Goal: Task Accomplishment & Management: Use online tool/utility

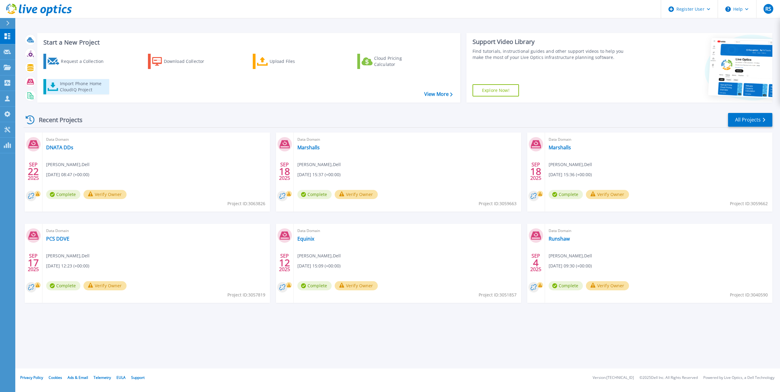
click at [88, 84] on div "Import Phone Home CloudIQ Project" at bounding box center [84, 87] width 48 height 12
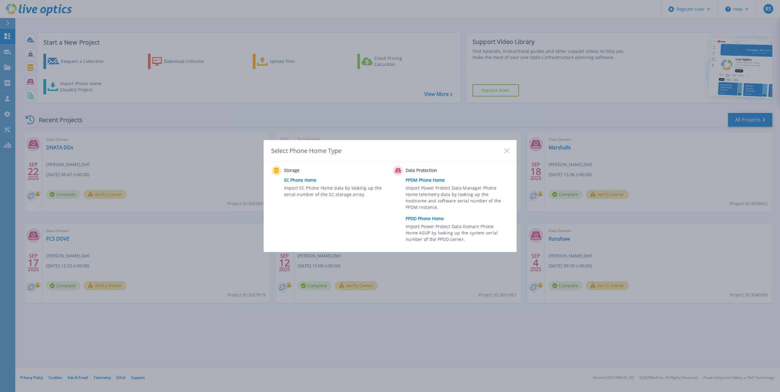
click at [421, 218] on link "PPDD Phone Home" at bounding box center [459, 218] width 106 height 9
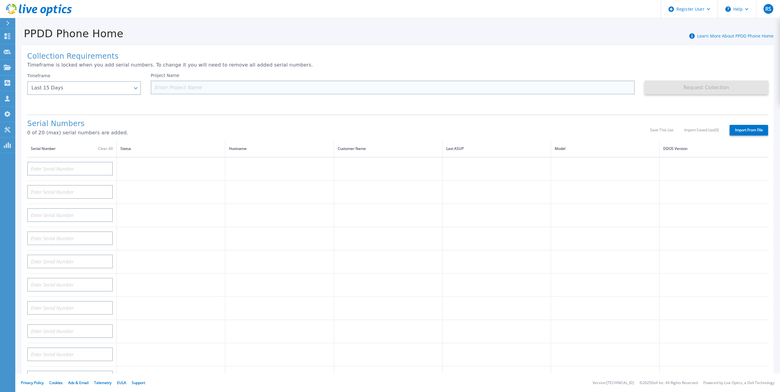
click at [164, 86] on input at bounding box center [393, 88] width 484 height 14
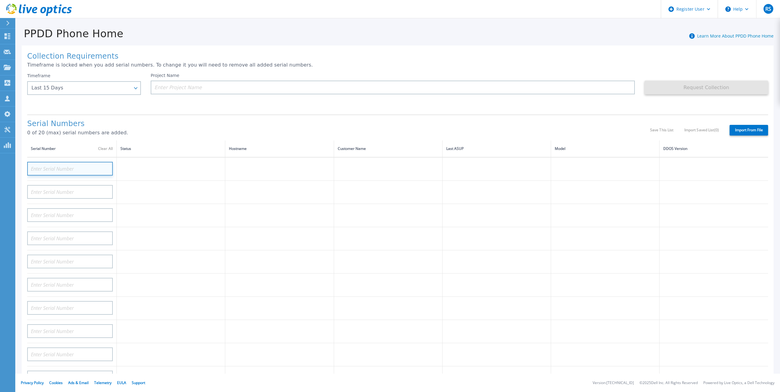
click at [63, 162] on input at bounding box center [70, 169] width 86 height 14
paste input "CKM00190401469"
type input "CKM00190401469"
click at [173, 123] on div "Serial Numbers 0 of 20 (max) serial numbers are added." at bounding box center [338, 130] width 623 height 21
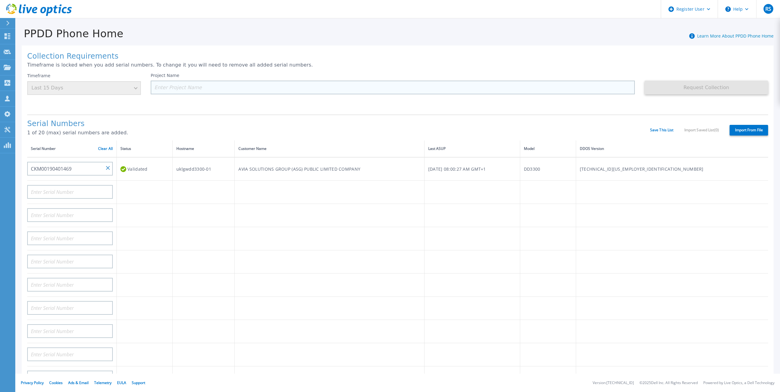
click at [177, 86] on input at bounding box center [393, 88] width 484 height 14
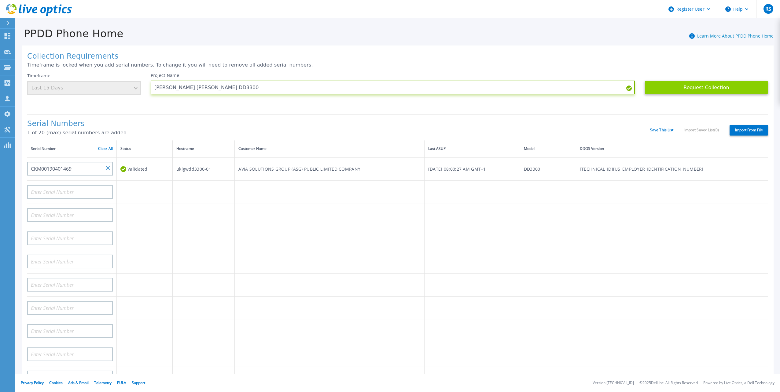
type input "[PERSON_NAME] [PERSON_NAME] DD3300"
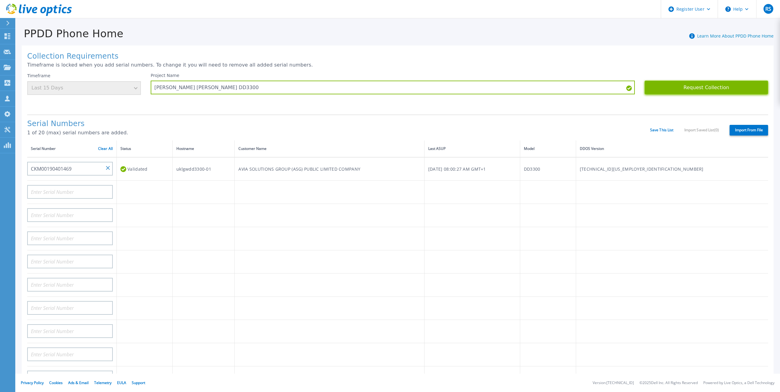
click at [690, 86] on button "Request Collection" at bounding box center [706, 88] width 123 height 14
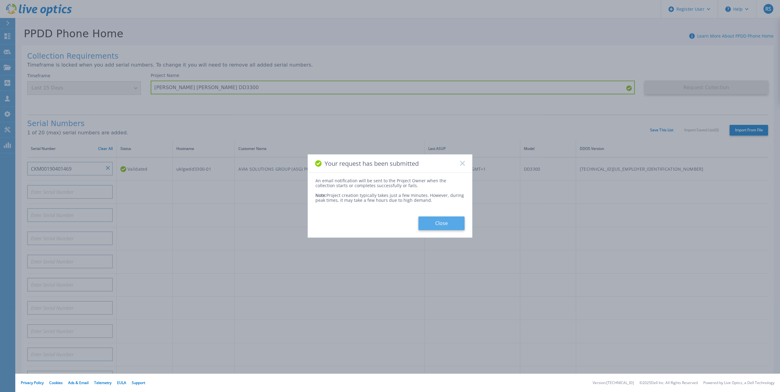
click at [449, 220] on button "Close" at bounding box center [441, 224] width 46 height 14
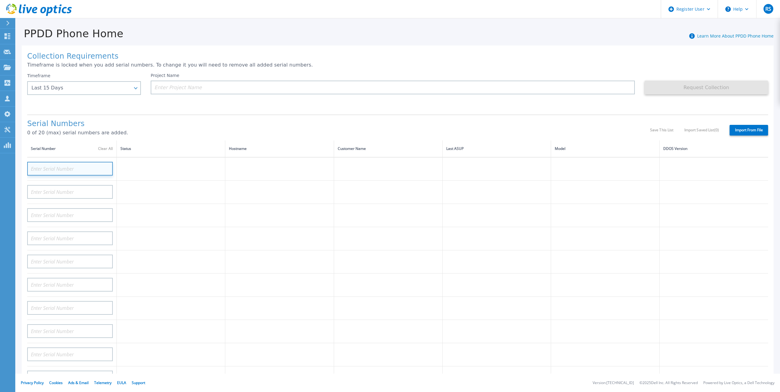
click at [61, 165] on input at bounding box center [70, 169] width 86 height 14
paste input "3400017053106."
type input "3400017053106."
drag, startPoint x: 83, startPoint y: 164, endPoint x: 8, endPoint y: 168, distance: 74.7
click at [11, 167] on div "Dashboard Dashboard Request Capture Request Capture Projects Projects Search Pr…" at bounding box center [390, 196] width 780 height 392
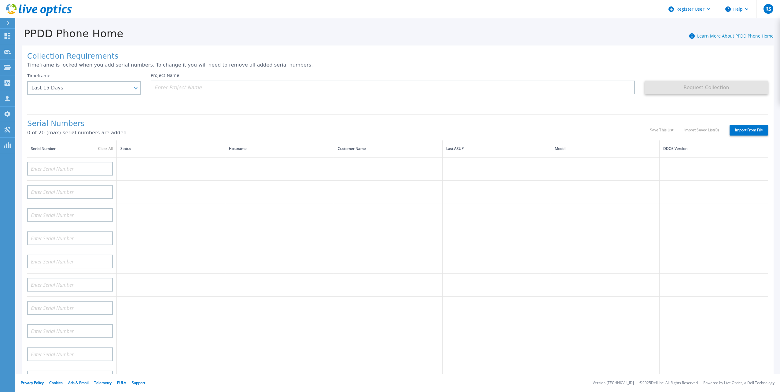
click at [524, 45] on div "Collection Requirements Timeframe is locked when you add serial numbers. To cha…" at bounding box center [397, 216] width 765 height 352
click at [10, 35] on icon at bounding box center [7, 36] width 7 height 6
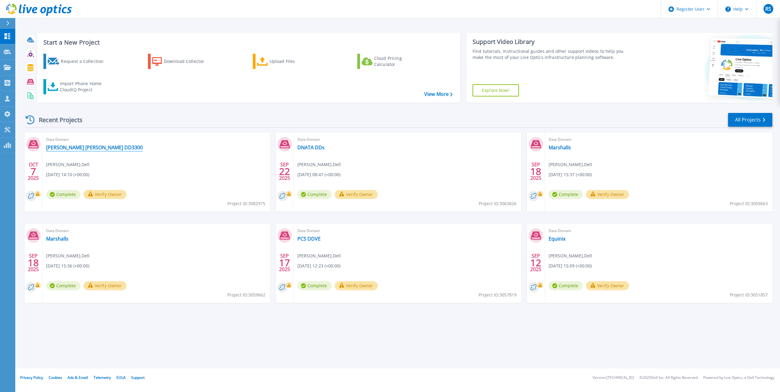
click at [86, 147] on link "[PERSON_NAME] [PERSON_NAME] DD3300" at bounding box center [94, 148] width 97 height 6
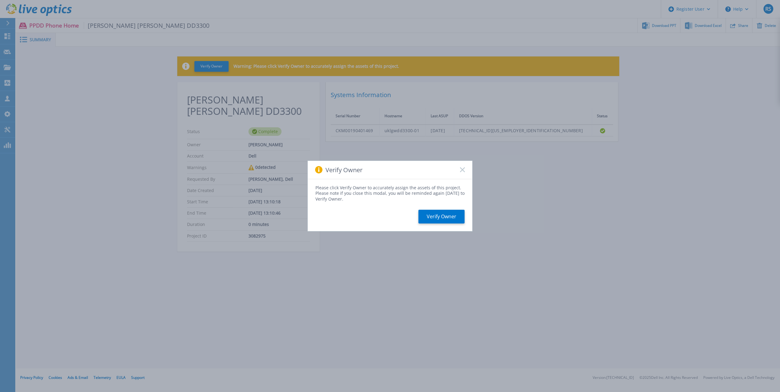
click at [461, 169] on icon at bounding box center [462, 170] width 5 height 5
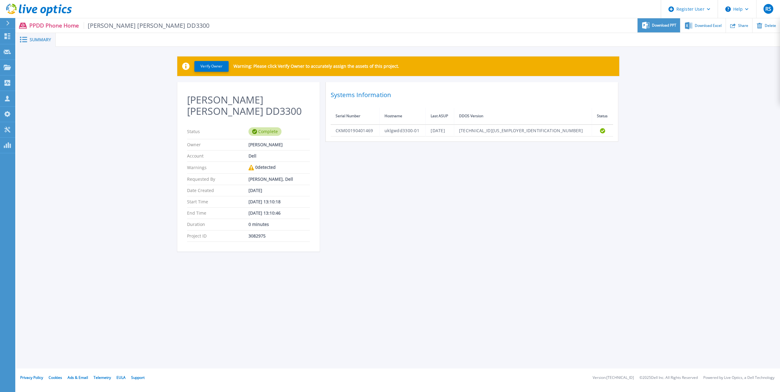
click at [667, 24] on span "Download PPT" at bounding box center [664, 26] width 24 height 4
